Goal: Task Accomplishment & Management: Use online tool/utility

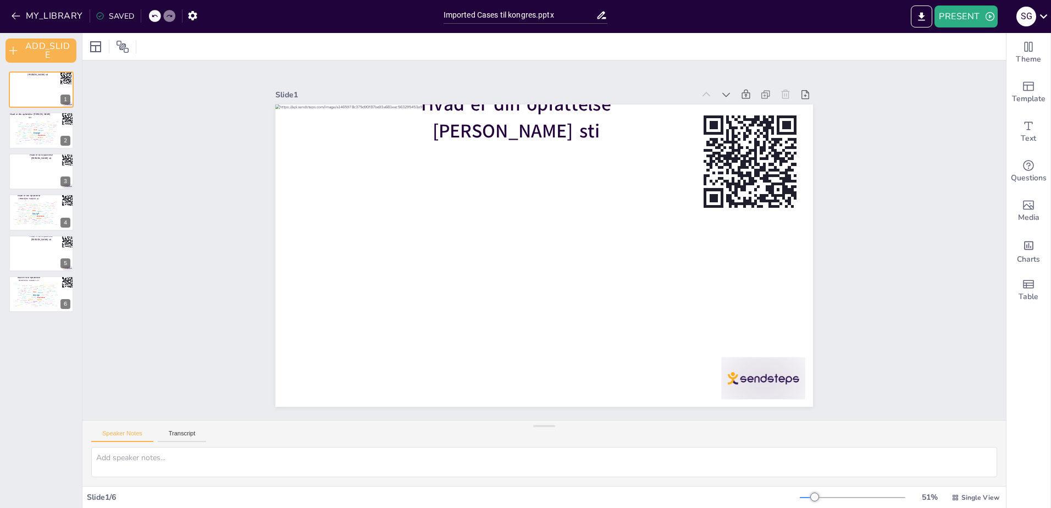
click at [210, 259] on div "Slide 1 Hvad er din opfattelse [PERSON_NAME] sti Slide 2 Hvad er din opfattelse…" at bounding box center [544, 240] width 924 height 360
click at [969, 34] on div at bounding box center [544, 46] width 924 height 27
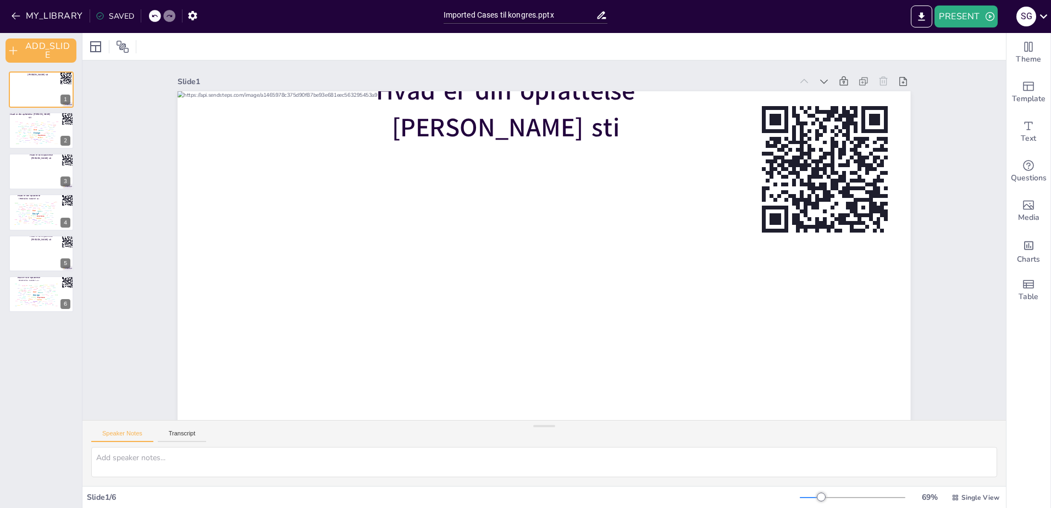
click at [107, 356] on div "Slide 1 Hvad er din opfattelse [PERSON_NAME] sti Slide 2 Hvad er din opfattelse…" at bounding box center [544, 281] width 924 height 443
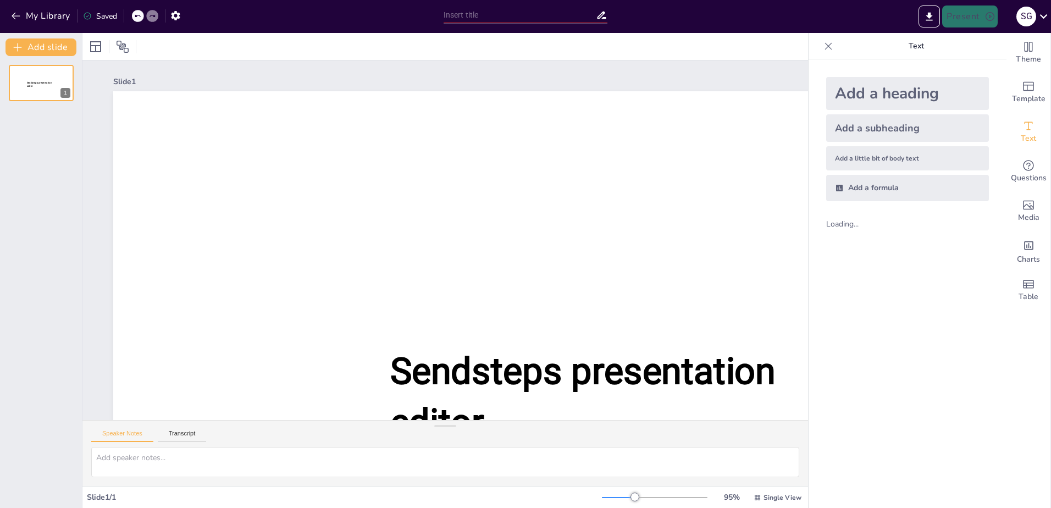
type input "Imported Cases til kongres.pptx"
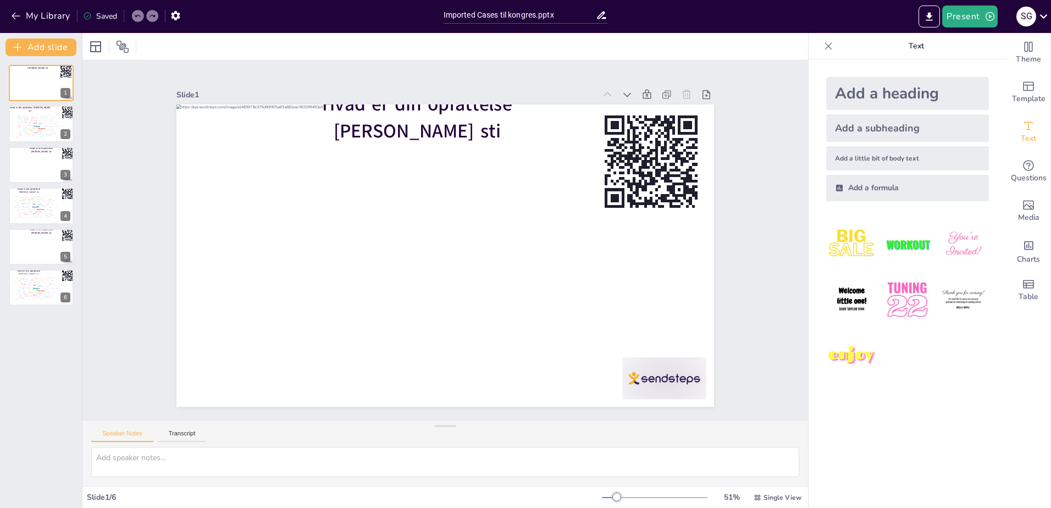
click at [128, 161] on div "Slide 1 Hvad er din opfattelse [PERSON_NAME] sti Slide 2 Hvad er din opfattelse…" at bounding box center [445, 240] width 726 height 360
click at [107, 329] on div "Slide 1 Hvad er din opfattelse [PERSON_NAME] sti Slide 2 Hvad er din opfattelse…" at bounding box center [445, 240] width 726 height 360
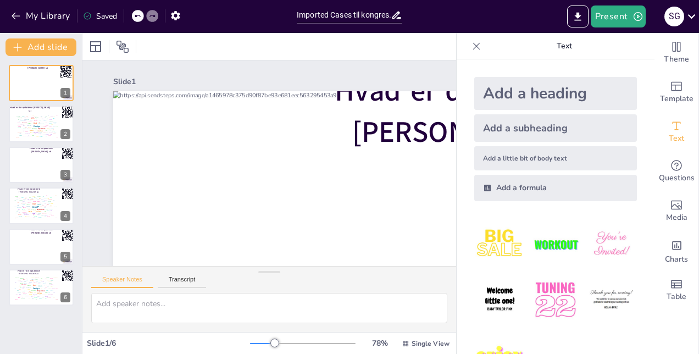
click at [471, 48] on icon at bounding box center [476, 46] width 11 height 11
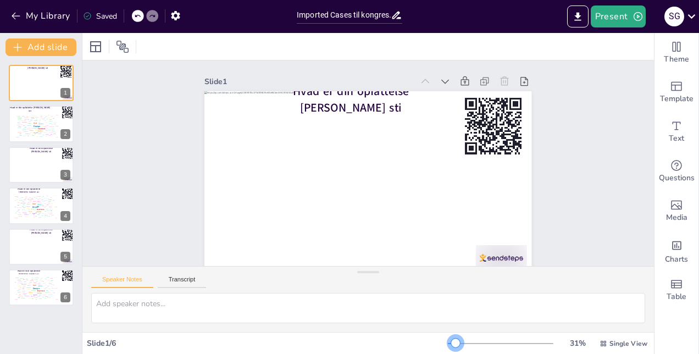
drag, startPoint x: 464, startPoint y: 343, endPoint x: 449, endPoint y: 341, distance: 15.5
click at [451, 341] on div at bounding box center [455, 343] width 9 height 9
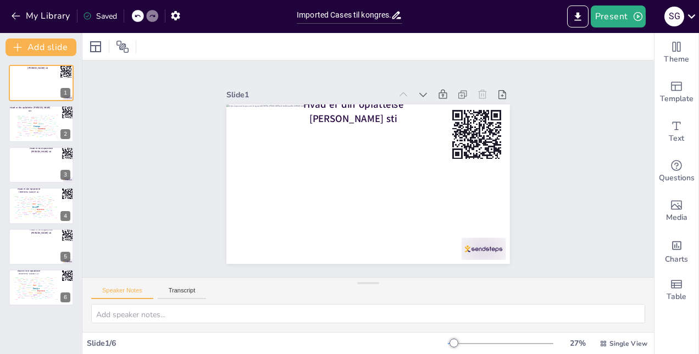
drag, startPoint x: 362, startPoint y: 271, endPoint x: 368, endPoint y: 367, distance: 97.0
click at [368, 354] on html "My Library Saved Imported Cases til kongres.pptx Present S G Document fonts Aka…" at bounding box center [349, 177] width 699 height 354
click at [614, 18] on button "Present" at bounding box center [618, 16] width 55 height 22
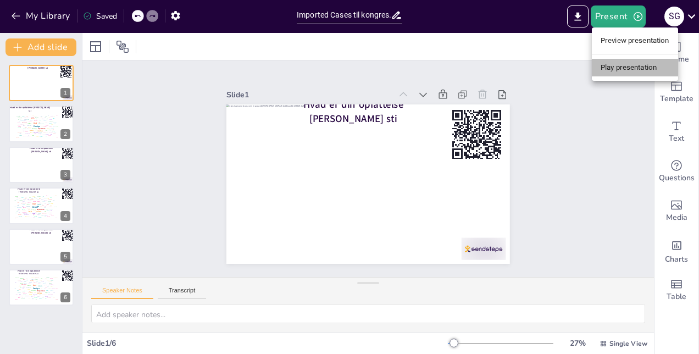
click at [615, 71] on li "Play presentation" at bounding box center [635, 68] width 86 height 18
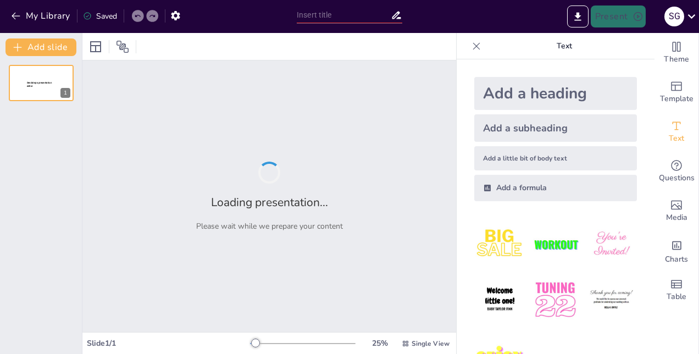
type input "Imported Cases til kongres.pptx"
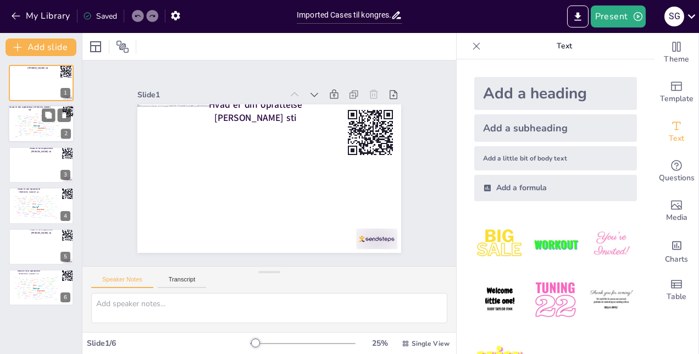
click at [24, 118] on div "Pages" at bounding box center [25, 118] width 3 height 1
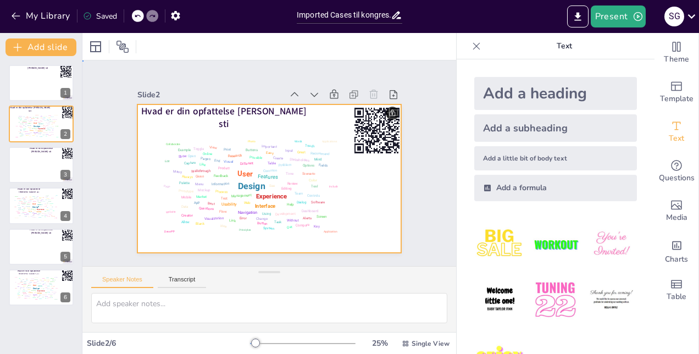
click at [338, 187] on div at bounding box center [264, 178] width 297 height 223
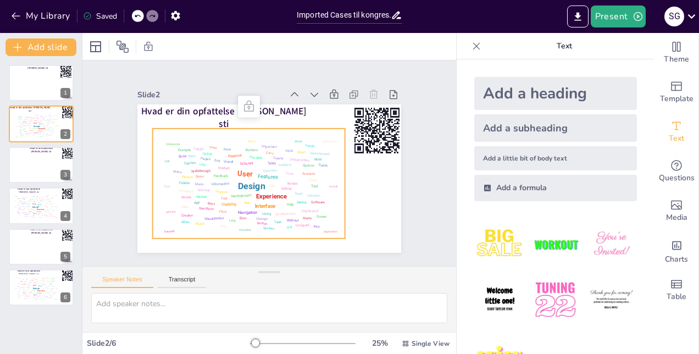
click at [301, 202] on div "Tool" at bounding box center [297, 206] width 8 height 8
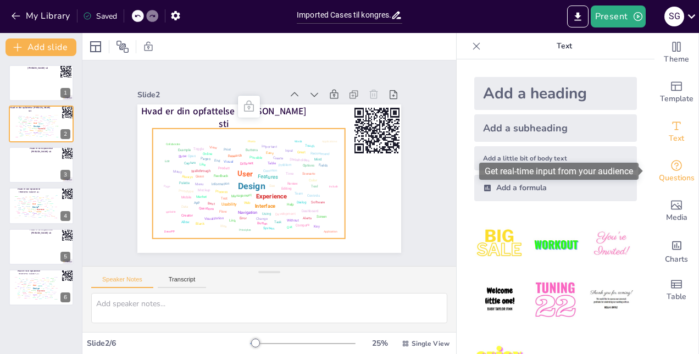
click at [671, 167] on icon "Get real-time input from your audience" at bounding box center [676, 165] width 11 height 11
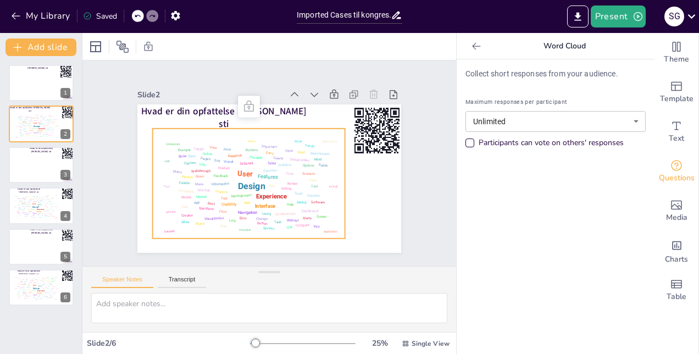
click at [471, 47] on icon at bounding box center [476, 46] width 11 height 11
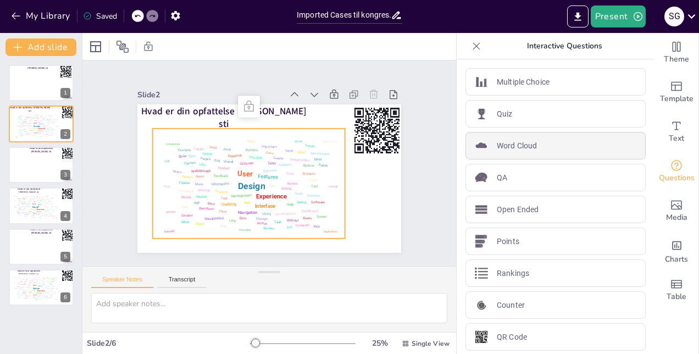
click at [550, 140] on div "Word Cloud" at bounding box center [556, 145] width 180 height 27
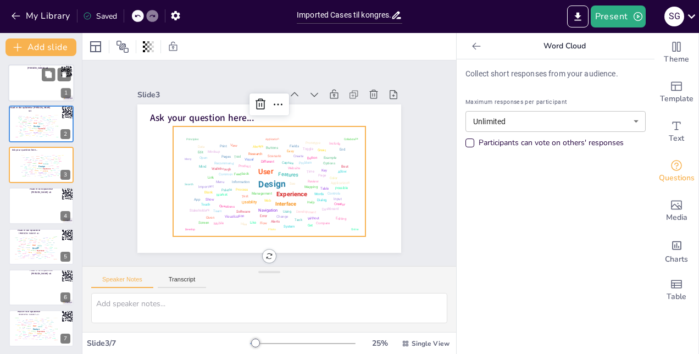
click at [18, 87] on div at bounding box center [41, 82] width 66 height 37
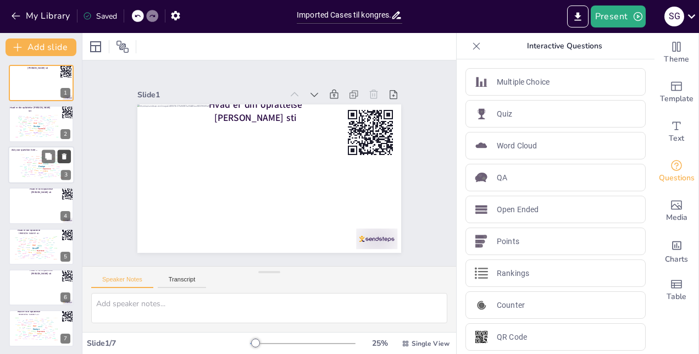
click at [60, 157] on icon at bounding box center [64, 156] width 8 height 8
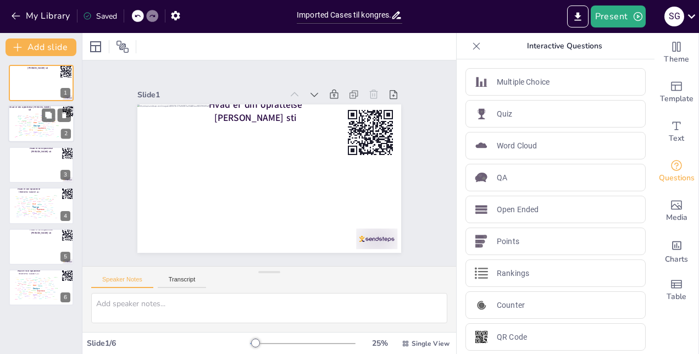
click at [29, 124] on div "Feedback" at bounding box center [29, 123] width 4 height 1
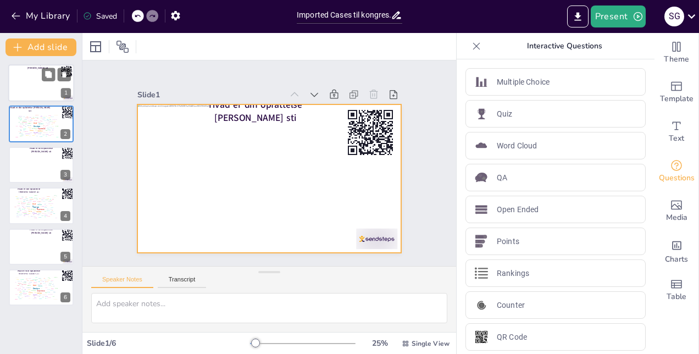
click at [34, 82] on div at bounding box center [41, 82] width 66 height 37
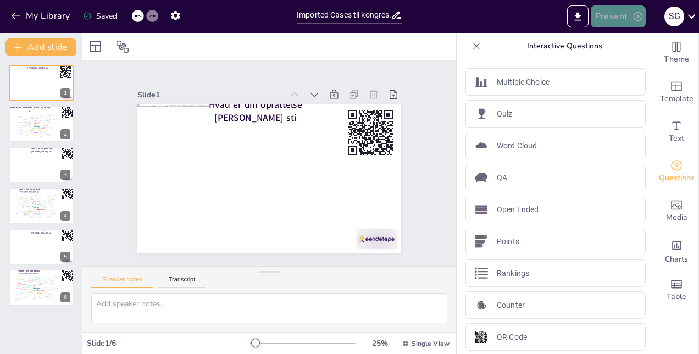
click at [619, 20] on button "Present" at bounding box center [618, 16] width 55 height 22
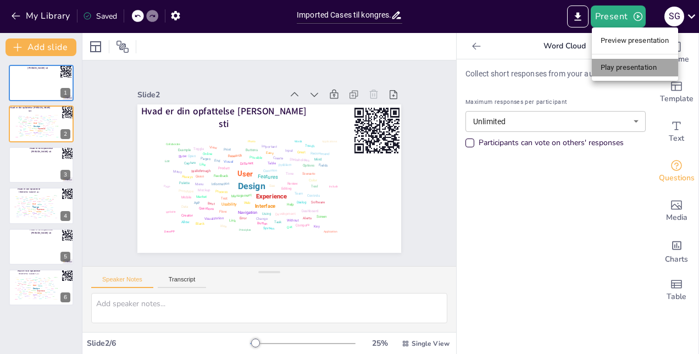
click at [657, 65] on li "Play presentation" at bounding box center [635, 68] width 86 height 18
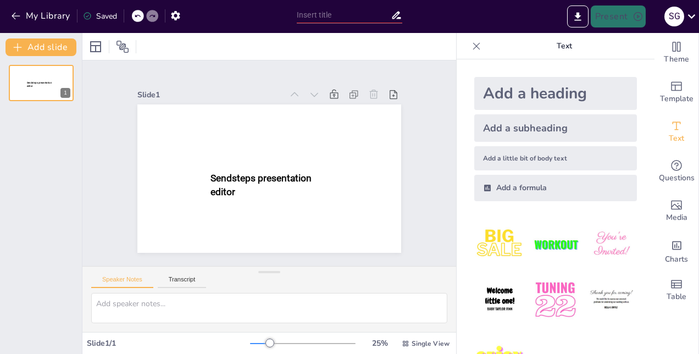
type input "Imported Cases til kongres.pptx"
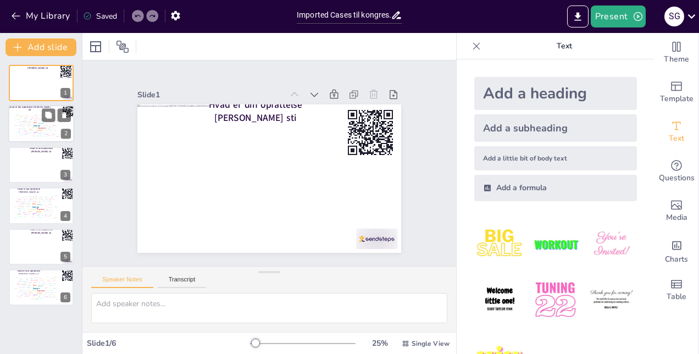
click at [39, 124] on div "Features" at bounding box center [40, 124] width 5 height 2
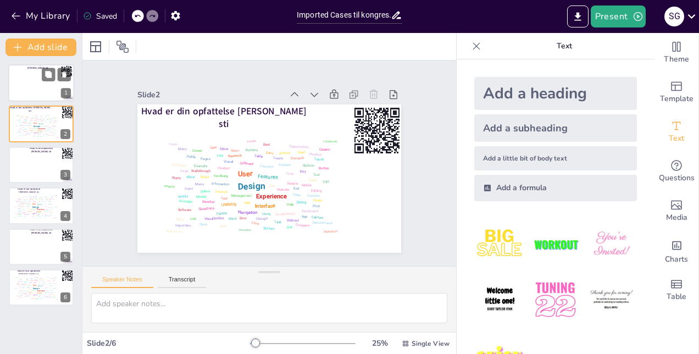
click at [47, 92] on div at bounding box center [41, 82] width 66 height 37
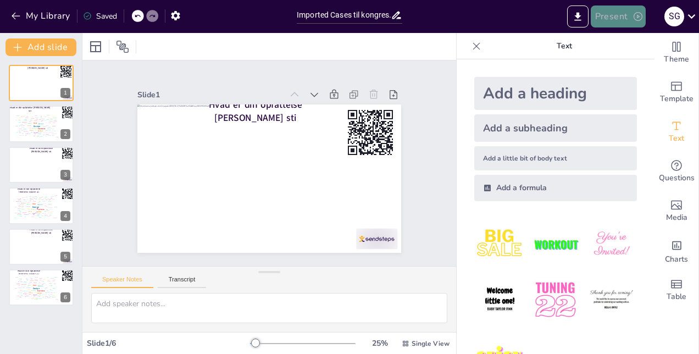
click at [617, 12] on button "Present" at bounding box center [618, 16] width 55 height 22
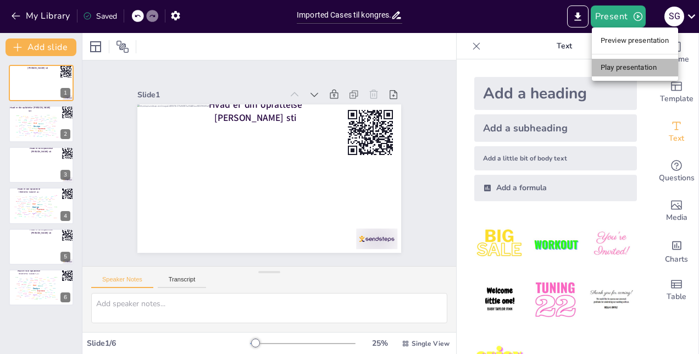
click at [616, 60] on li "Play presentation" at bounding box center [635, 68] width 86 height 18
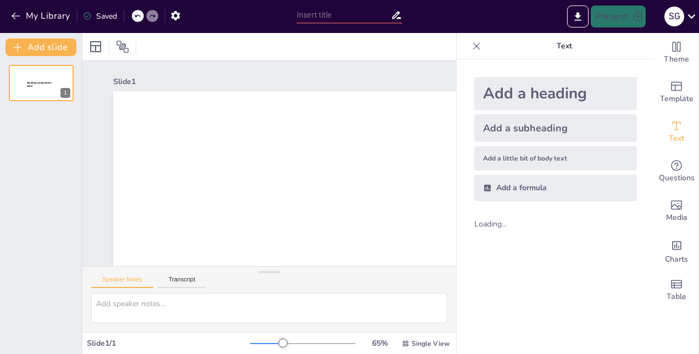
type input "Imported Cases til kongres.pptx"
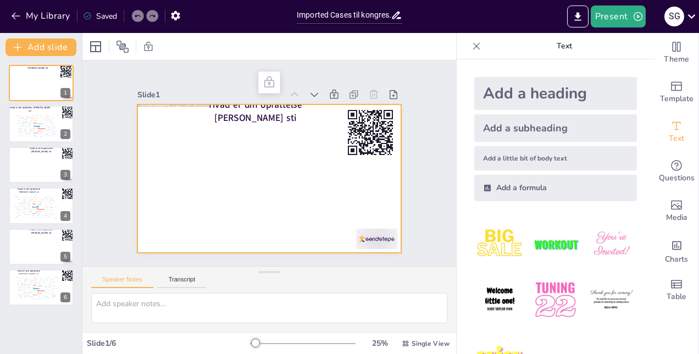
click at [289, 181] on div at bounding box center [269, 178] width 264 height 148
drag, startPoint x: 303, startPoint y: 178, endPoint x: 264, endPoint y: 181, distance: 39.2
click at [264, 181] on div at bounding box center [269, 178] width 264 height 148
click at [245, 161] on div at bounding box center [269, 178] width 264 height 148
click at [221, 155] on div at bounding box center [269, 178] width 264 height 148
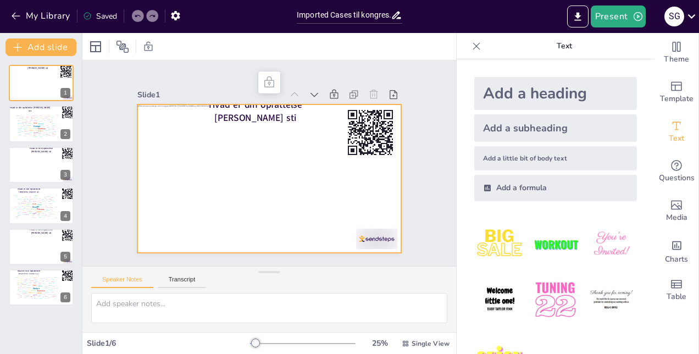
click at [306, 235] on div at bounding box center [269, 178] width 264 height 148
click at [471, 41] on icon at bounding box center [476, 46] width 11 height 11
